Goal: Task Accomplishment & Management: Use online tool/utility

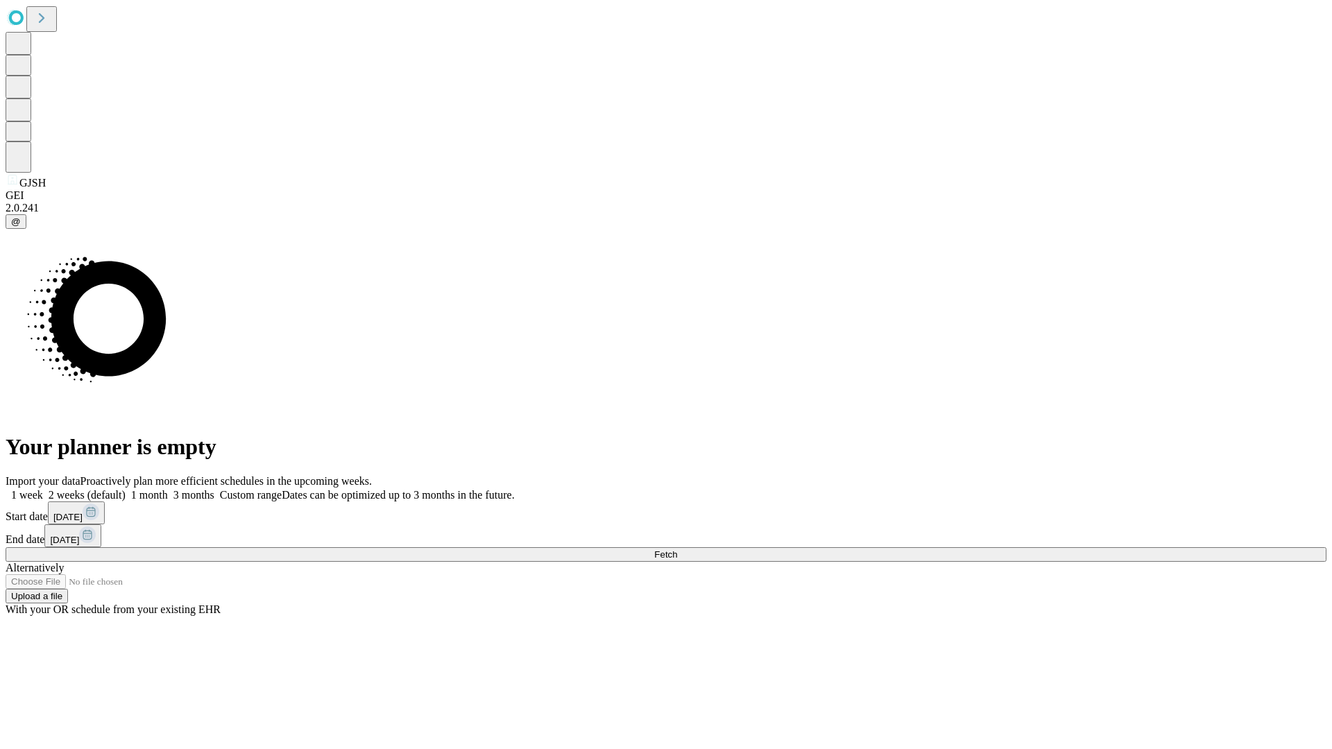
click at [677, 549] on span "Fetch" at bounding box center [665, 554] width 23 height 10
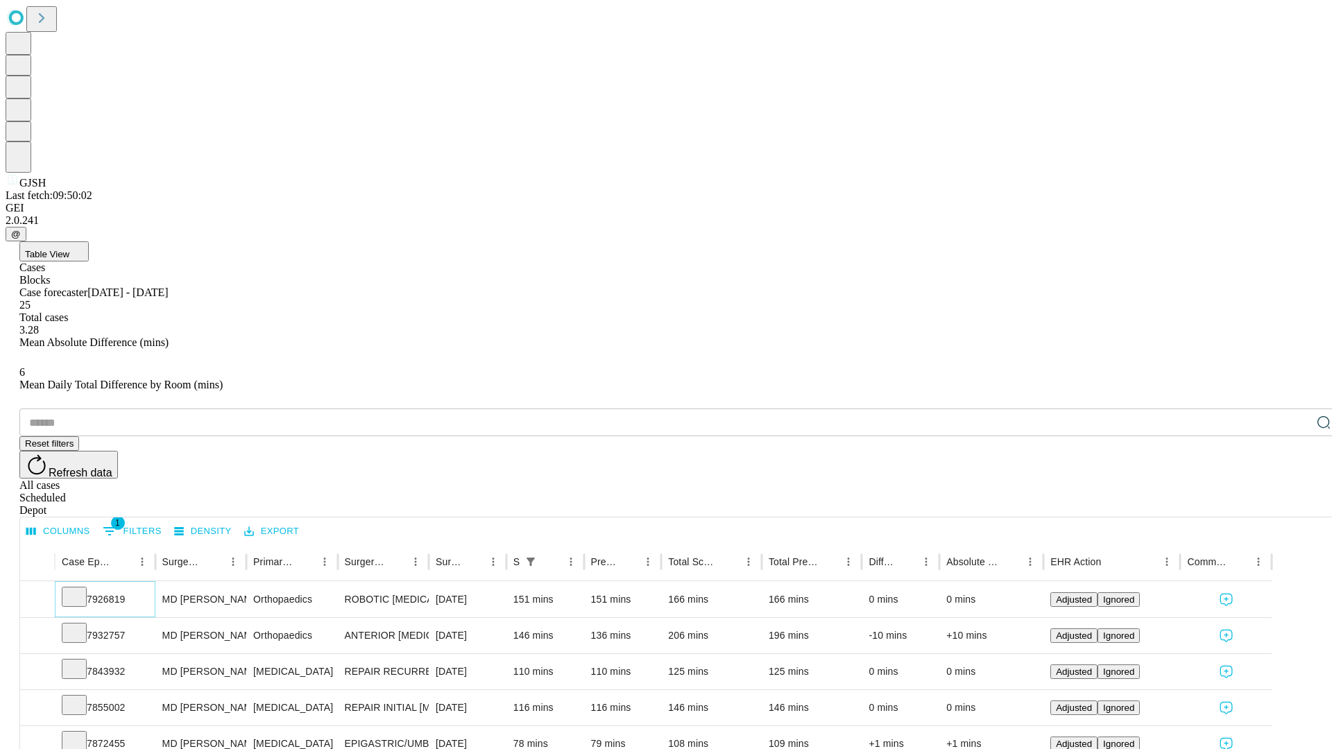
click at [81, 589] on icon at bounding box center [74, 596] width 14 height 14
